Goal: Task Accomplishment & Management: Use online tool/utility

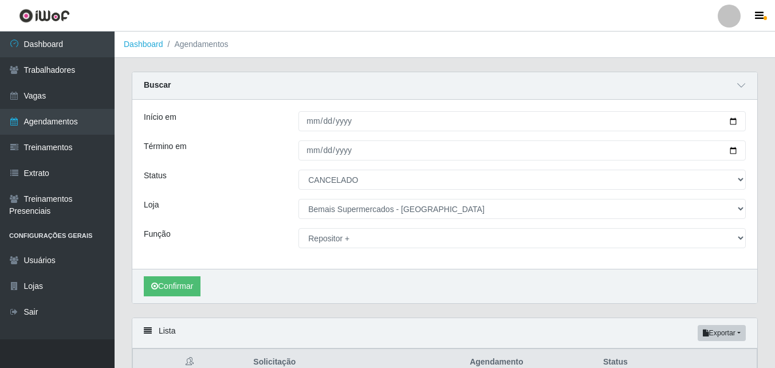
select select "CANCELADO"
select select "250"
select select "82"
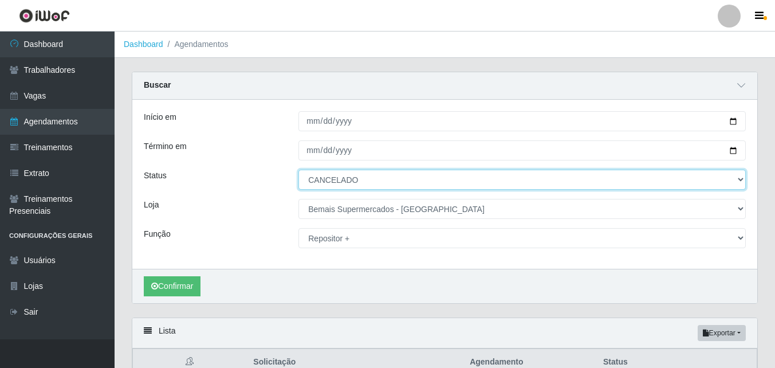
click at [739, 178] on select "[Selecione...] AGENDADO AGUARDANDO LIBERAR EM ANDAMENTO EM REVISÃO FINALIZADO C…" at bounding box center [521, 179] width 447 height 20
select select "AGENDADO"
click at [298, 170] on select "[Selecione...] AGENDADO AGUARDANDO LIBERAR EM ANDAMENTO EM REVISÃO FINALIZADO C…" at bounding box center [521, 179] width 447 height 20
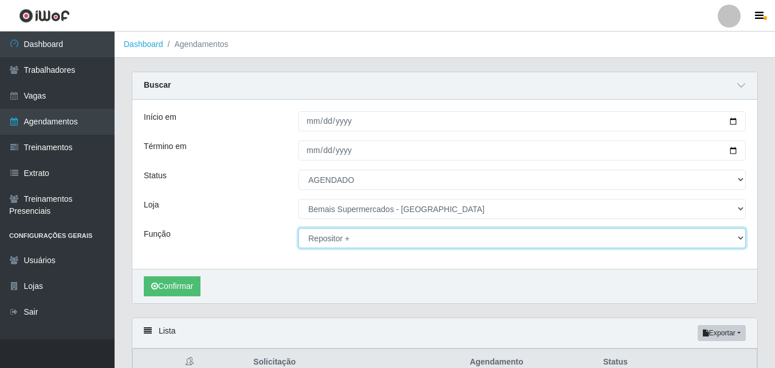
click at [357, 238] on select "[Selecione...] ASG ASG + ASG ++ Auxiliar de Estacionamento Auxiliar de Estacion…" at bounding box center [521, 238] width 447 height 20
select select "79"
click at [298, 228] on select "[Selecione...] ASG ASG + ASG ++ Auxiliar de Estacionamento Auxiliar de Estacion…" at bounding box center [521, 238] width 447 height 20
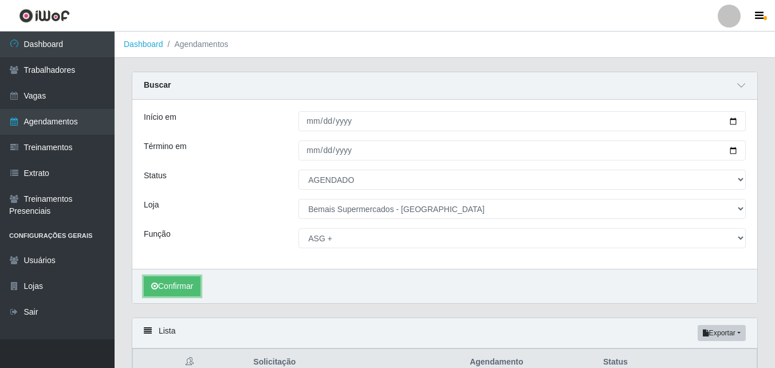
drag, startPoint x: 181, startPoint y: 289, endPoint x: 170, endPoint y: 275, distance: 17.4
click at [177, 286] on button "Confirmar" at bounding box center [172, 286] width 57 height 20
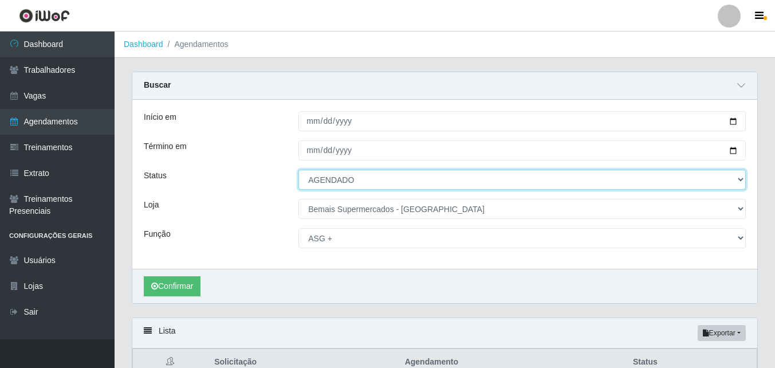
click at [354, 180] on select "[Selecione...] AGENDADO AGUARDANDO LIBERAR EM ANDAMENTO EM REVISÃO FINALIZADO C…" at bounding box center [521, 179] width 447 height 20
click at [298, 170] on select "[Selecione...] AGENDADO AGUARDANDO LIBERAR EM ANDAMENTO EM REVISÃO FINALIZADO C…" at bounding box center [521, 179] width 447 height 20
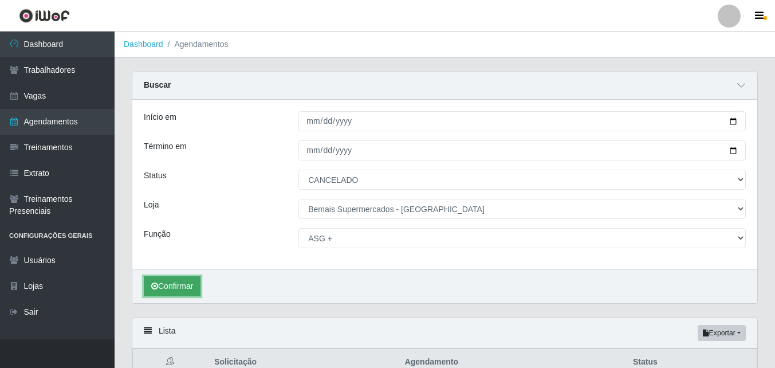
click at [181, 287] on button "Confirmar" at bounding box center [172, 286] width 57 height 20
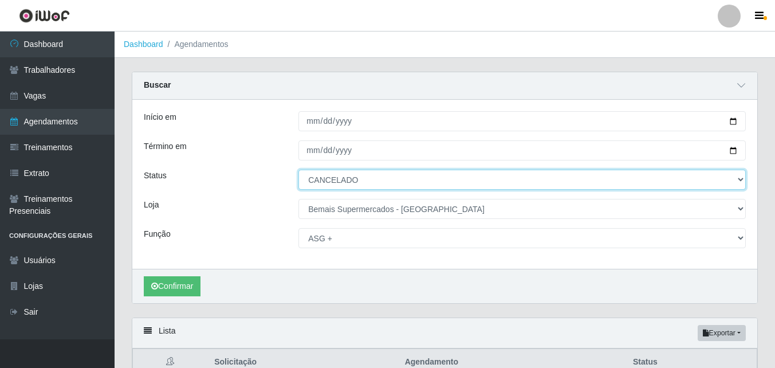
click at [356, 180] on select "[Selecione...] AGENDADO AGUARDANDO LIBERAR EM ANDAMENTO EM REVISÃO FINALIZADO C…" at bounding box center [521, 179] width 447 height 20
select select "EM ANDAMENTO"
click at [298, 170] on select "[Selecione...] AGENDADO AGUARDANDO LIBERAR EM ANDAMENTO EM REVISÃO FINALIZADO C…" at bounding box center [521, 179] width 447 height 20
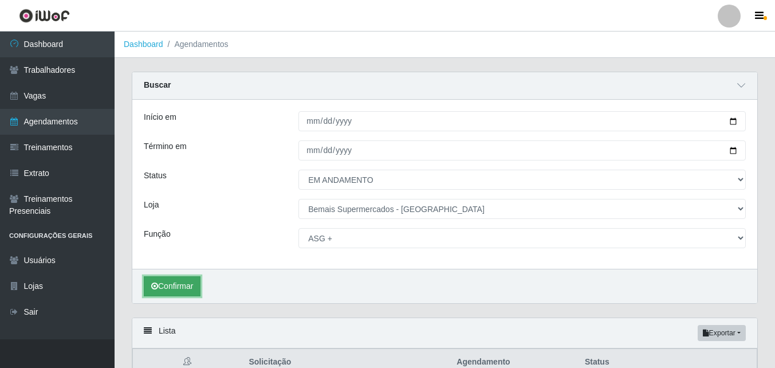
click at [177, 284] on button "Confirmar" at bounding box center [172, 286] width 57 height 20
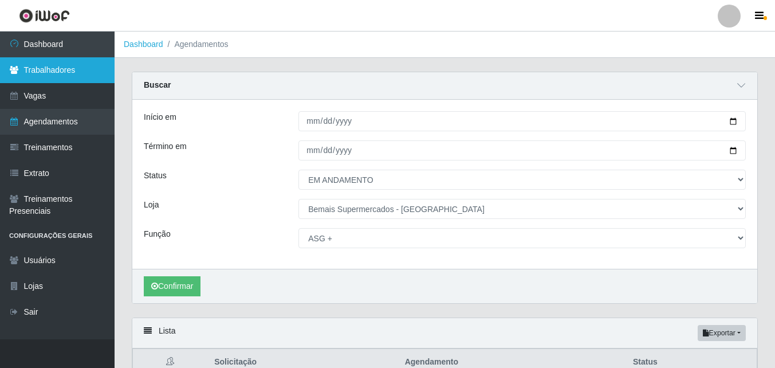
click at [73, 73] on link "Trabalhadores" at bounding box center [57, 70] width 115 height 26
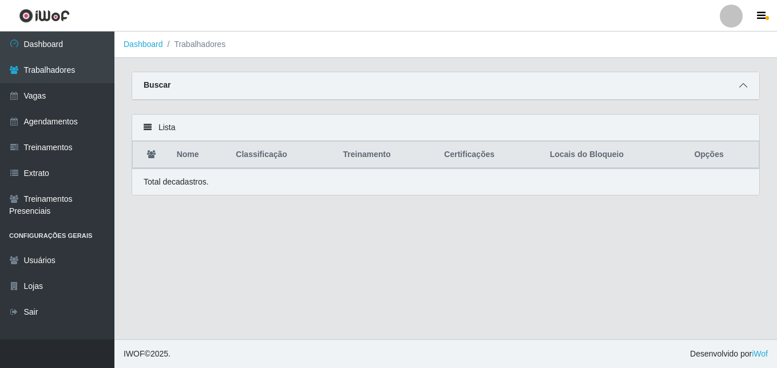
click at [744, 88] on icon at bounding box center [744, 85] width 8 height 8
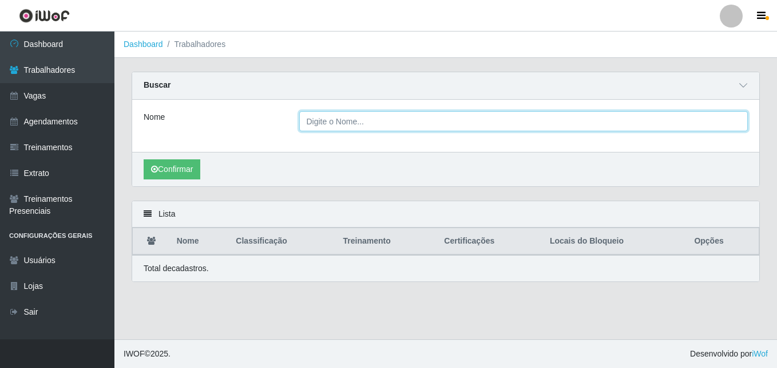
click at [350, 123] on input "Nome" at bounding box center [523, 121] width 449 height 20
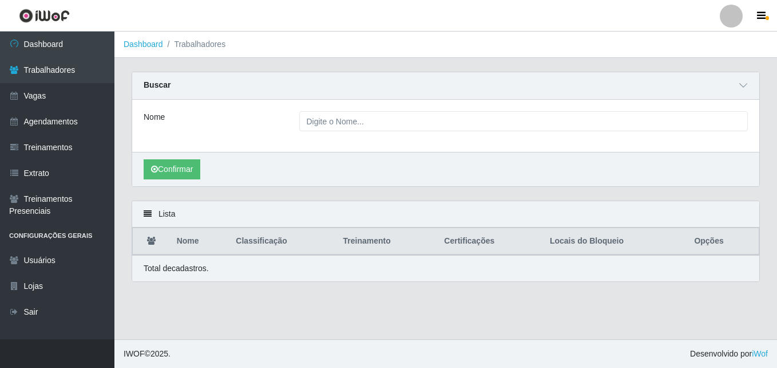
click at [412, 289] on div "Lista Nome Classificação Treinamento Certificações Locais do Bloqueio Opções To…" at bounding box center [446, 247] width 646 height 95
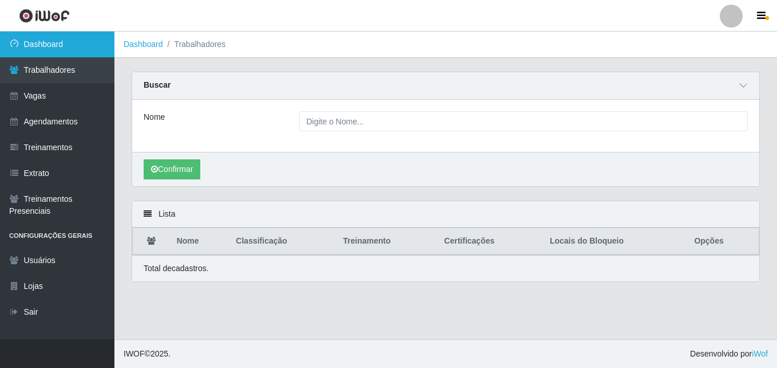
click at [57, 52] on link "Dashboard" at bounding box center [57, 44] width 115 height 26
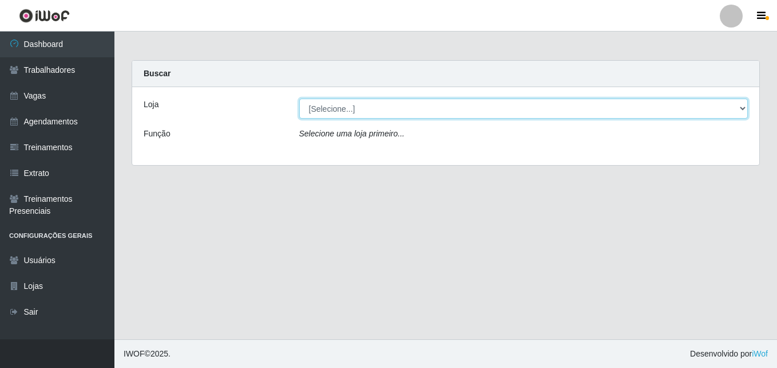
click at [366, 112] on select "[Selecione...] Bemais Supermercados - [GEOGRAPHIC_DATA]" at bounding box center [523, 108] width 449 height 20
select select "250"
click at [299, 98] on select "[Selecione...] Bemais Supermercados - [GEOGRAPHIC_DATA]" at bounding box center [523, 108] width 449 height 20
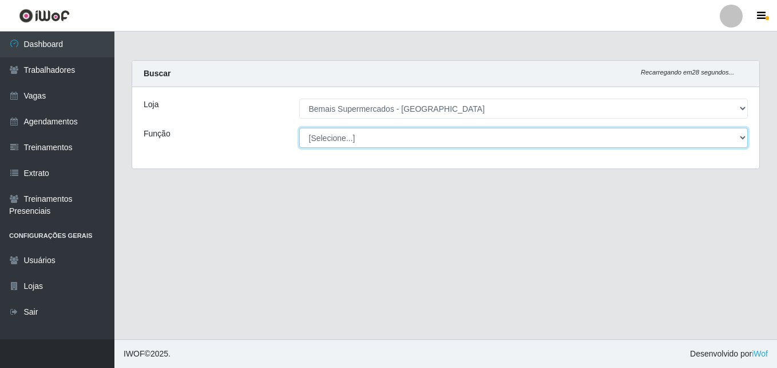
click at [356, 137] on select "[Selecione...] ASG ASG + ASG ++ Auxiliar de Estacionamento Auxiliar de Estacion…" at bounding box center [523, 138] width 449 height 20
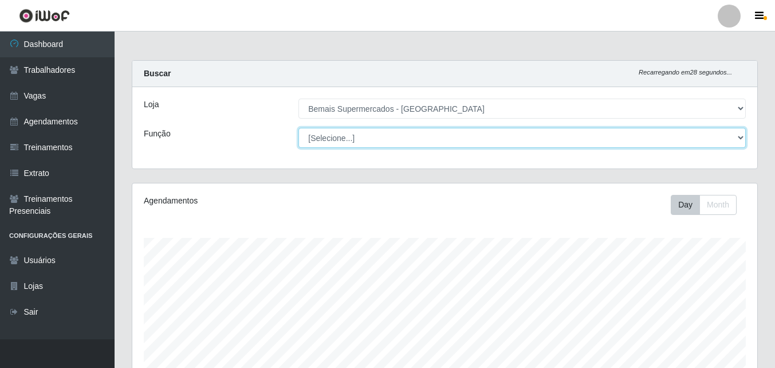
scroll to position [238, 625]
select select "79"
click at [298, 128] on select "[Selecione...] ASG ASG + ASG ++ Auxiliar de Estacionamento Auxiliar de Estacion…" at bounding box center [521, 138] width 447 height 20
